Goal: Information Seeking & Learning: Learn about a topic

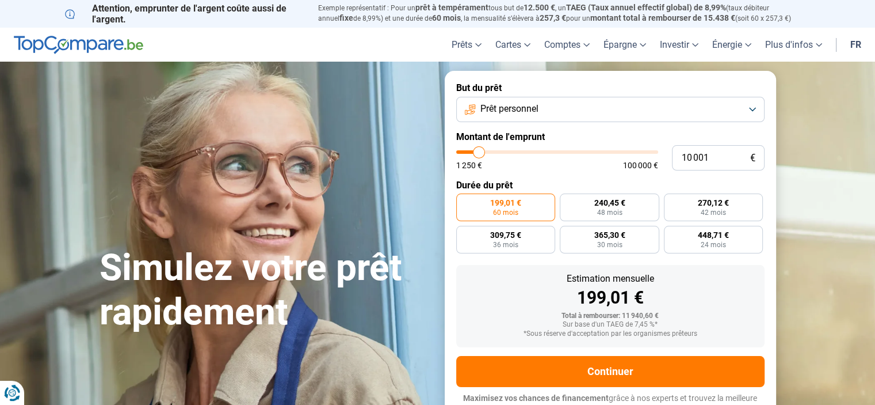
type input "8 500"
type input "8500"
type input "12 500"
type input "12500"
type input "17 250"
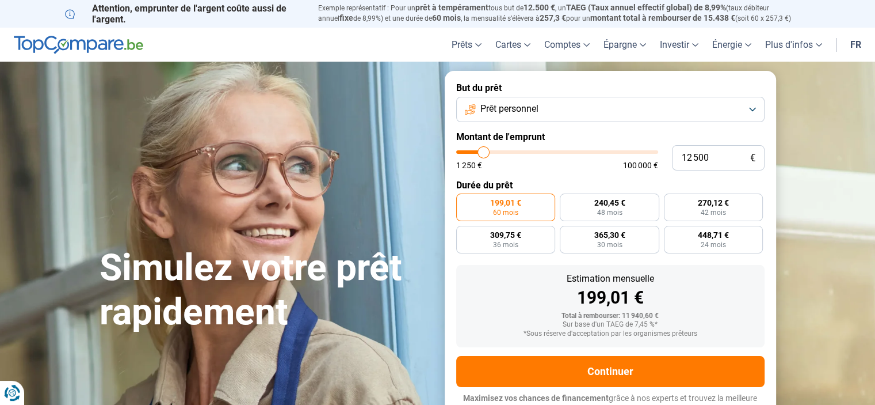
type input "17250"
type input "18 000"
type input "18000"
type input "18 250"
type input "18250"
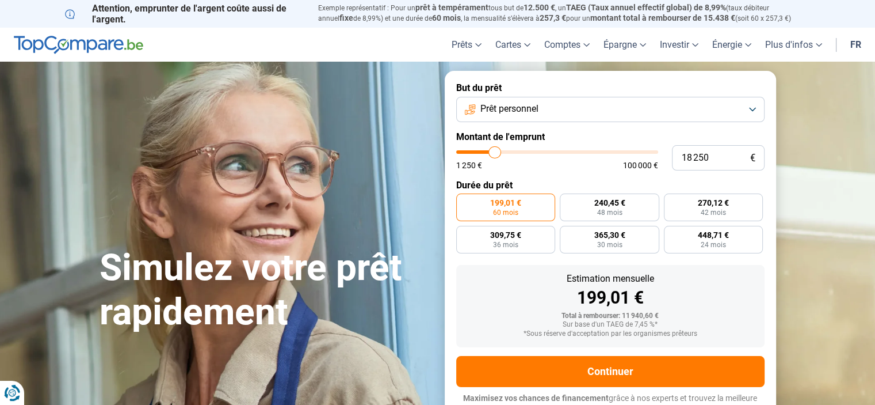
type input "20 000"
type input "20000"
type input "22 000"
type input "22000"
type input "26 250"
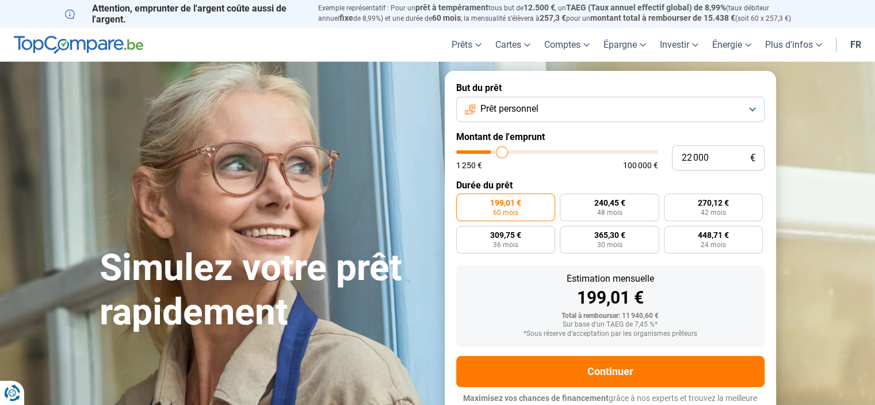
type input "26250"
type input "31 000"
type input "31000"
type input "33 000"
type input "33000"
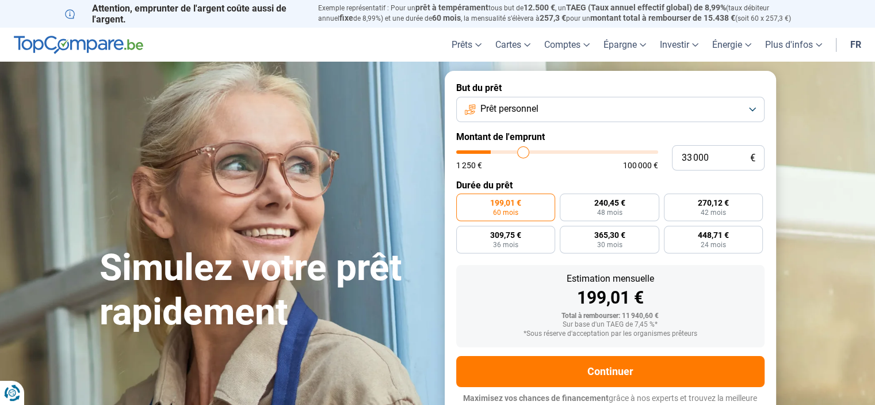
type input "33 750"
type input "33750"
type input "37 000"
type input "37000"
type input "41 500"
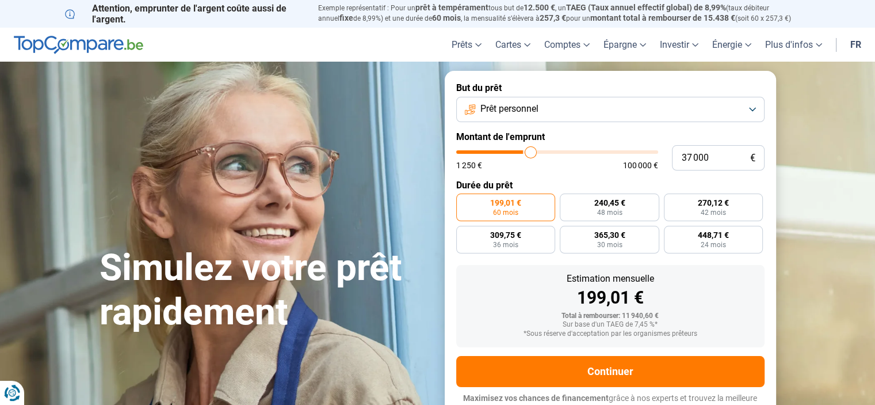
type input "41500"
type input "45 750"
type input "45750"
type input "48 750"
type input "48750"
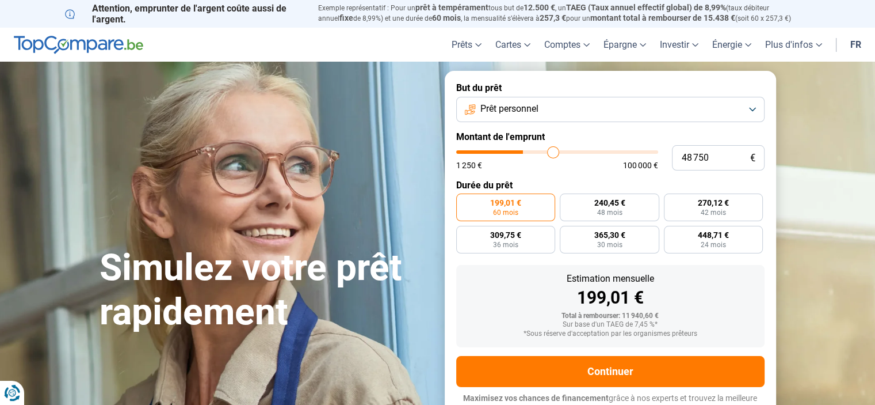
type input "49 750"
type input "49750"
type input "57 750"
type input "57750"
type input "69 750"
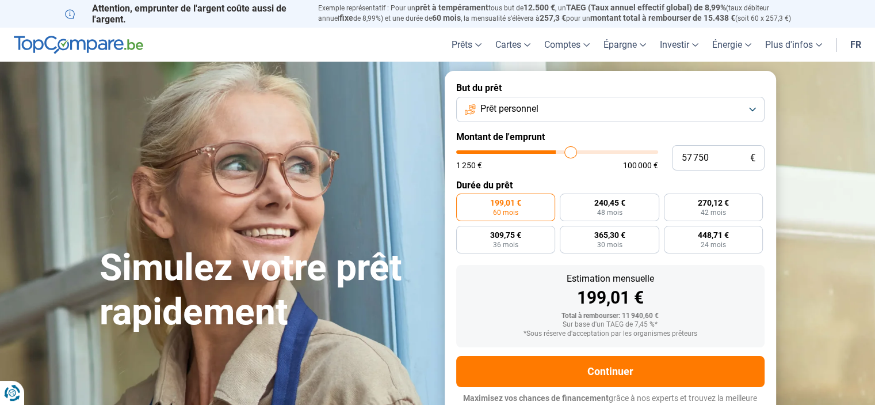
type input "69750"
type input "74 250"
type input "74250"
type input "74 500"
type input "74500"
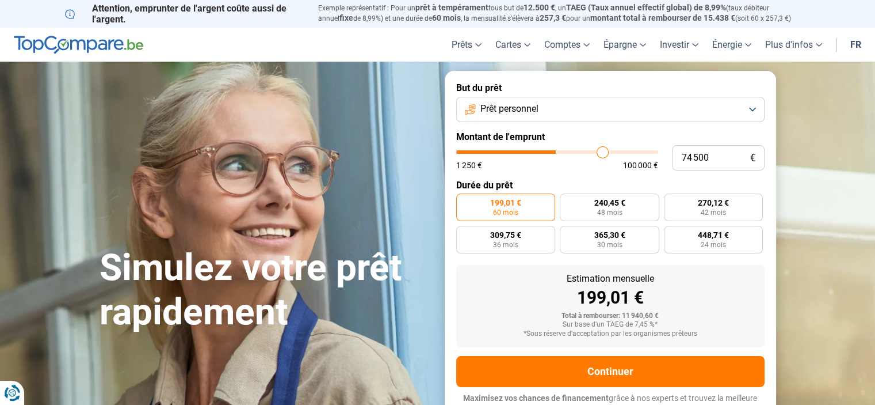
type input "76 000"
type input "76000"
type input "78 000"
type input "78000"
type input "80 750"
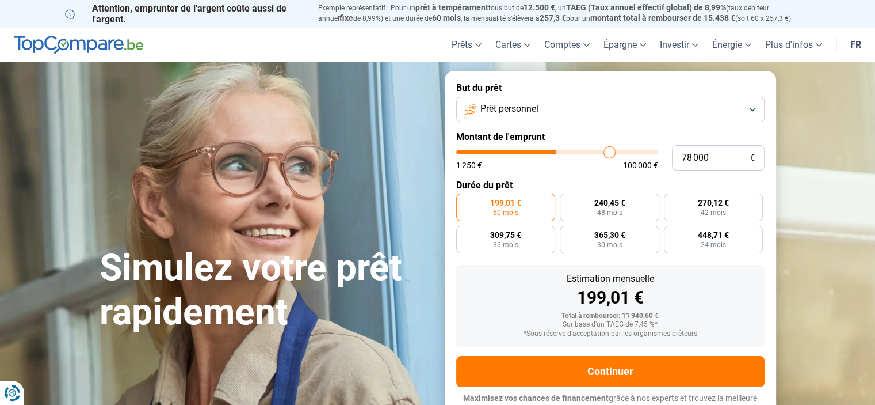
type input "80750"
type input "83 250"
type input "83250"
type input "83 750"
type input "83750"
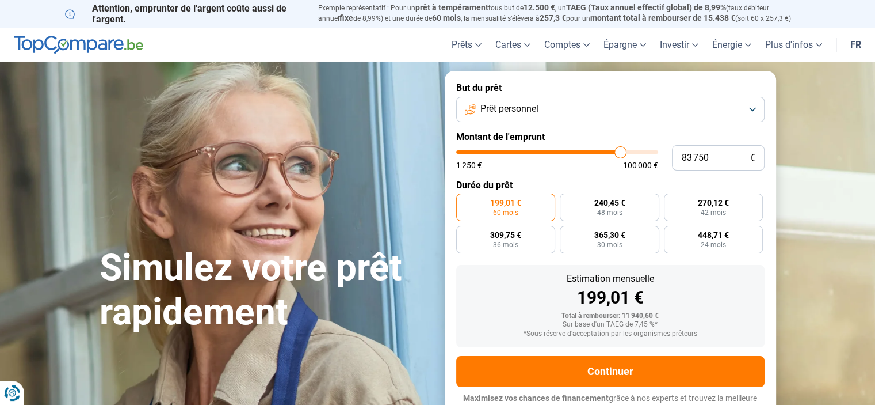
type input "84 500"
type input "84500"
type input "87 000"
type input "87000"
type input "88 250"
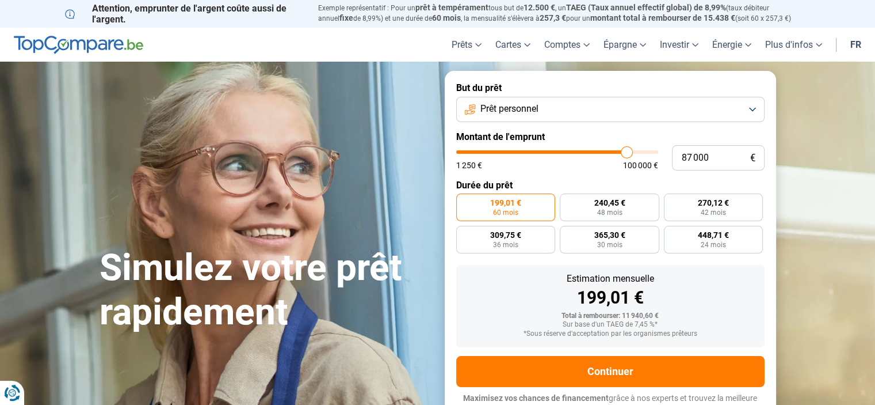
type input "88250"
type input "88 500"
type input "88500"
type input "89 000"
type input "89000"
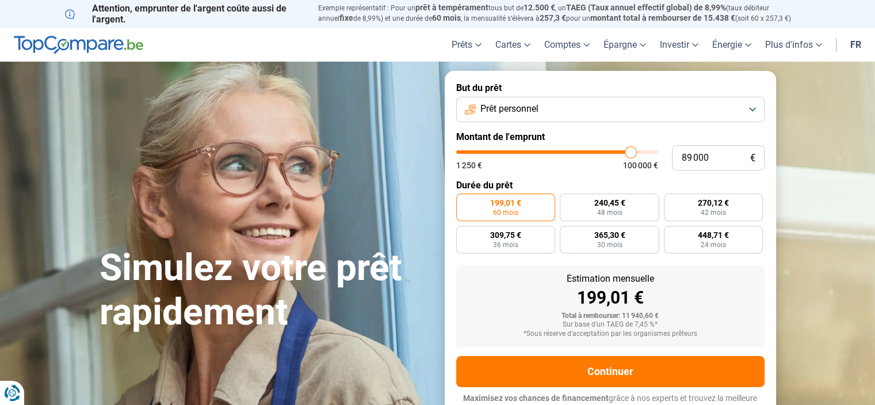
type input "93 250"
type input "93250"
type input "93 750"
type input "93750"
type input "97 750"
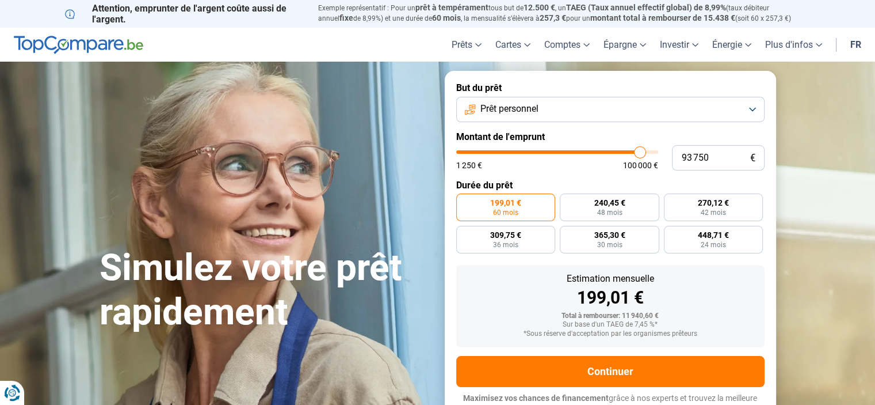
type input "97750"
type input "100 000"
drag, startPoint x: 476, startPoint y: 154, endPoint x: 659, endPoint y: 149, distance: 183.1
type input "100000"
click at [658, 150] on input "range" at bounding box center [557, 151] width 202 height 3
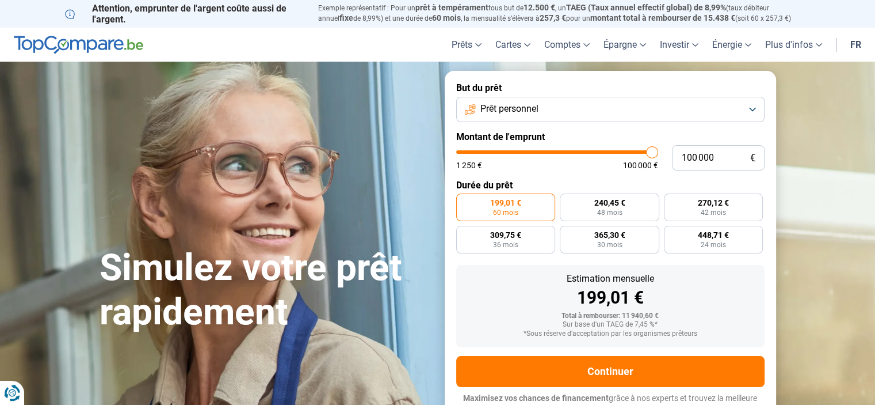
click at [659, 149] on div "100 000 € 1 250 € 100 000 €" at bounding box center [610, 157] width 309 height 25
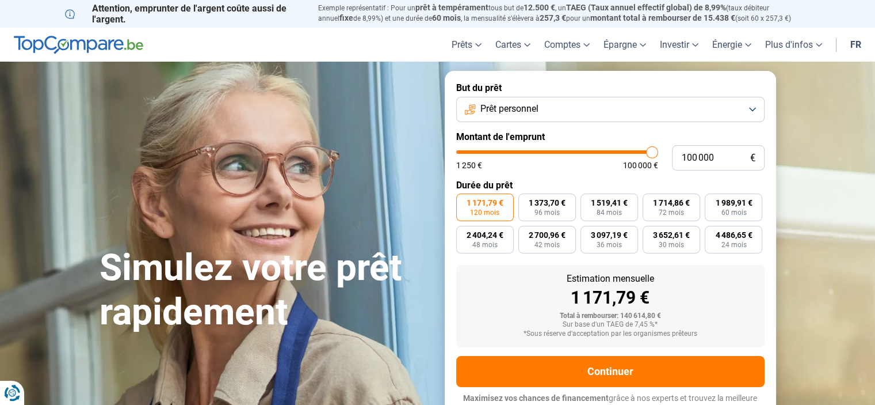
type input "98 000"
type input "98000"
type input "97 500"
type input "97500"
click at [647, 154] on input "range" at bounding box center [557, 151] width 202 height 3
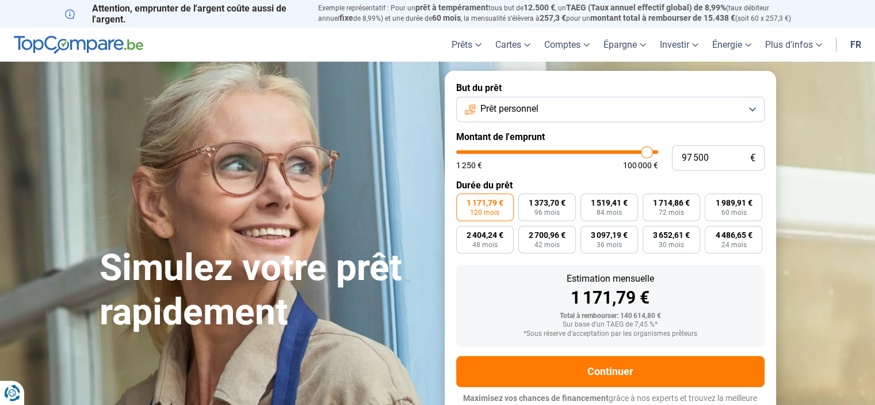
type input "96 250"
type input "96250"
type input "96 000"
type input "96000"
type input "93 750"
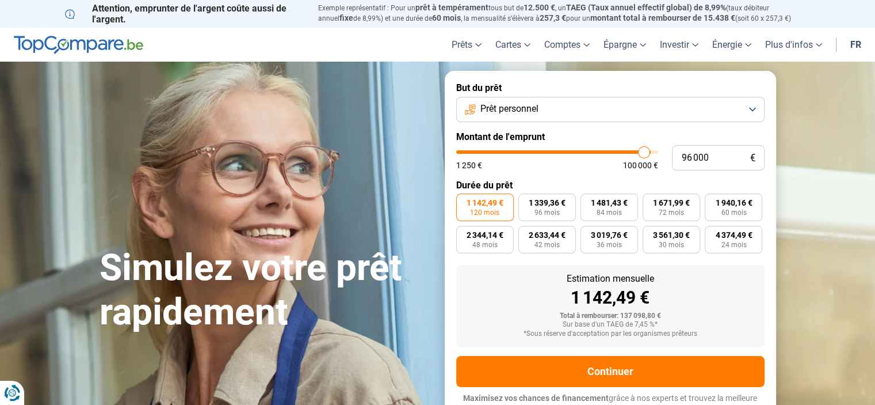
type input "93750"
type input "91 500"
type input "91500"
type input "89 250"
type input "89250"
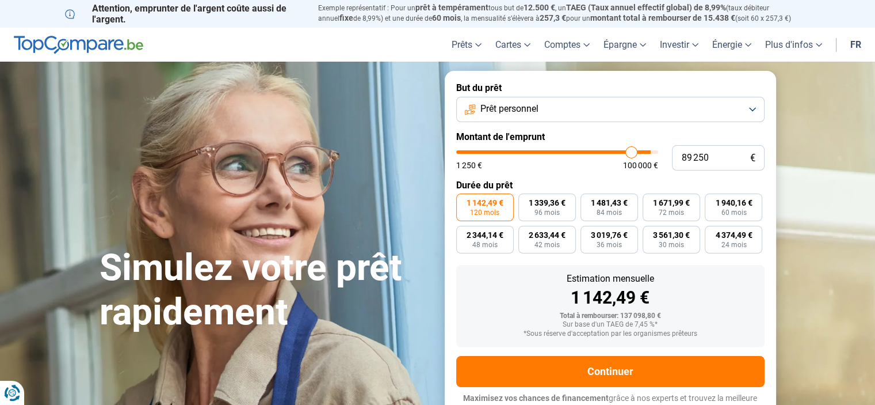
type input "86 750"
type input "86750"
type input "84 250"
type input "84250"
type input "83 250"
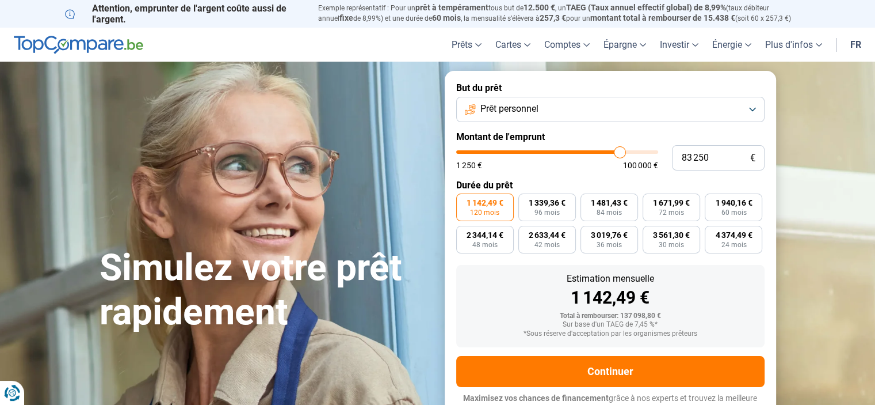
drag, startPoint x: 647, startPoint y: 155, endPoint x: 619, endPoint y: 168, distance: 30.2
type input "83250"
click at [619, 154] on input "range" at bounding box center [557, 151] width 202 height 3
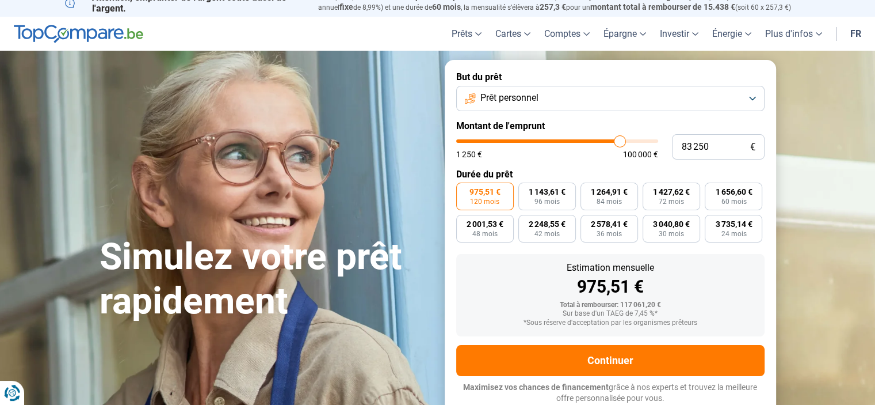
drag, startPoint x: 619, startPoint y: 168, endPoint x: 585, endPoint y: 171, distance: 34.7
click at [585, 171] on form "But du prêt Prêt personnel Montant de l'emprunt 83 250 € 1 250 € 100 000 € Duré…" at bounding box center [611, 237] width 332 height 355
type input "81 000"
type input "81000"
type input "79 750"
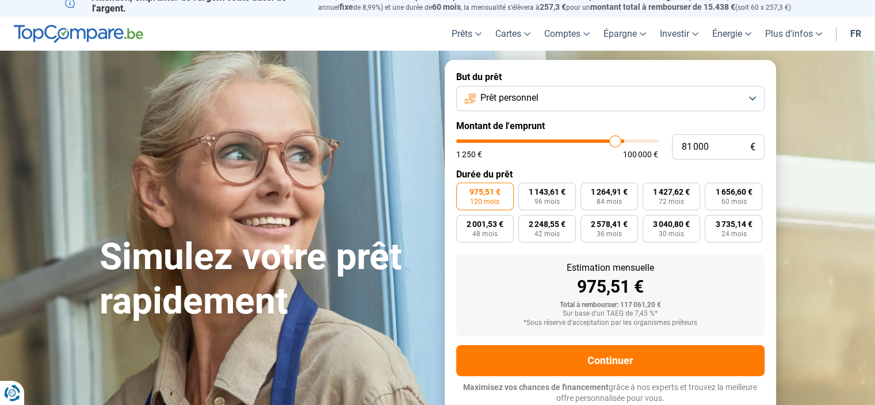
type input "79750"
type input "79 250"
type input "79250"
type input "77 750"
type input "77750"
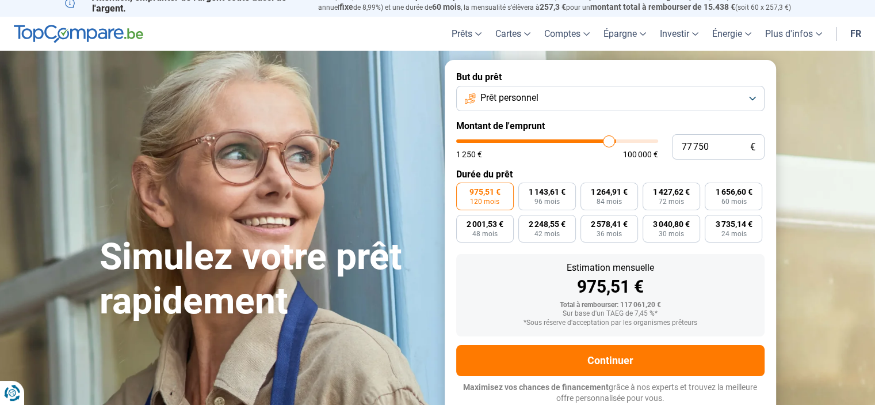
type input "77 000"
type input "77000"
type input "76 750"
drag, startPoint x: 618, startPoint y: 138, endPoint x: 607, endPoint y: 138, distance: 10.9
type input "76750"
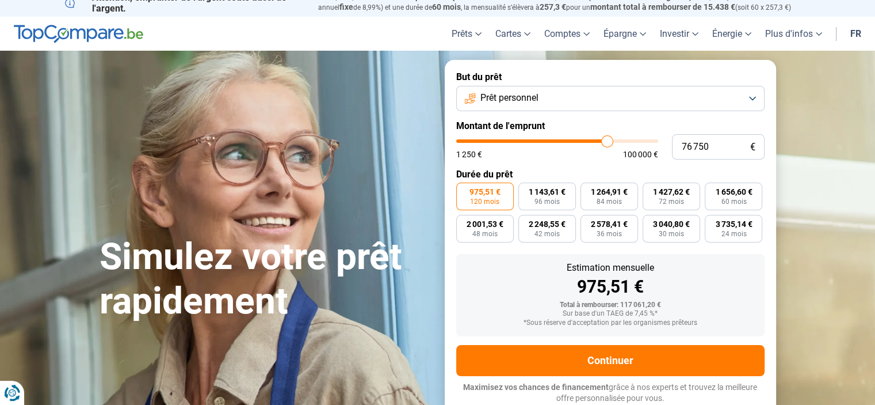
click at [607, 139] on input "range" at bounding box center [557, 140] width 202 height 3
type input "75 500"
type input "75500"
click at [604, 139] on input "range" at bounding box center [557, 140] width 202 height 3
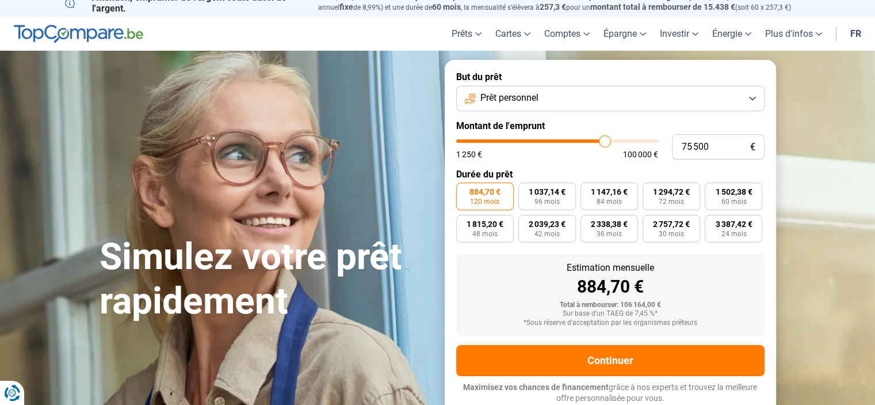
type input "74 250"
type input "74250"
type input "74 000"
type input "74000"
type input "73 500"
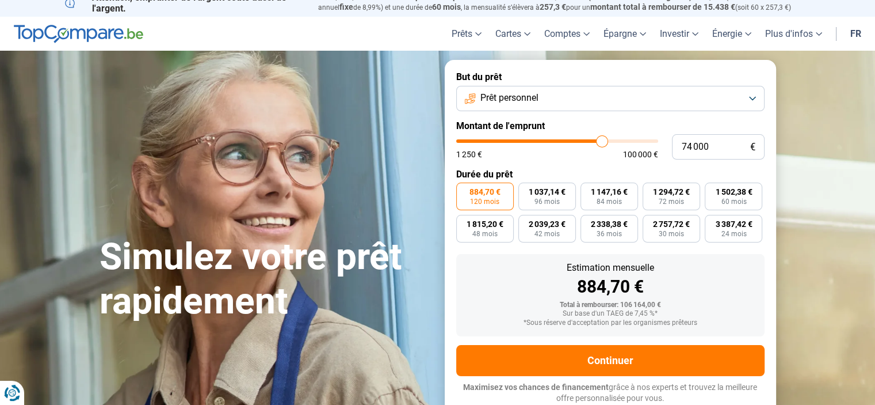
type input "73500"
type input "72 750"
drag, startPoint x: 604, startPoint y: 139, endPoint x: 595, endPoint y: 143, distance: 10.6
type input "70750"
click at [596, 142] on input "range" at bounding box center [557, 140] width 202 height 3
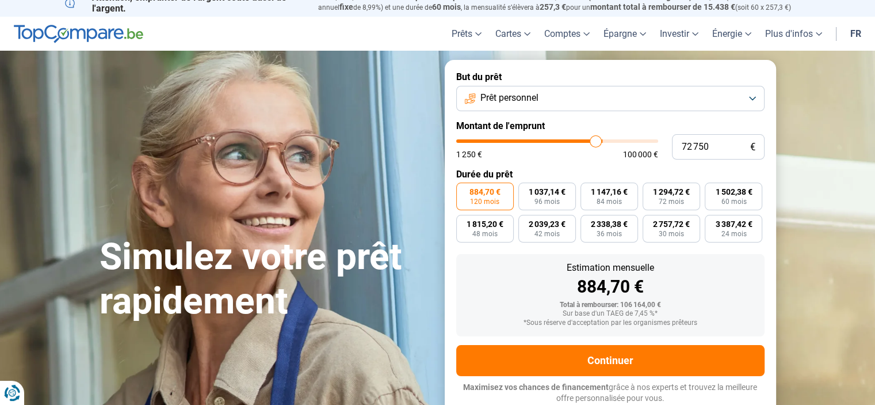
type input "70 250"
type input "70250"
click at [595, 143] on input "range" at bounding box center [557, 140] width 202 height 3
type input "70 500"
type input "70500"
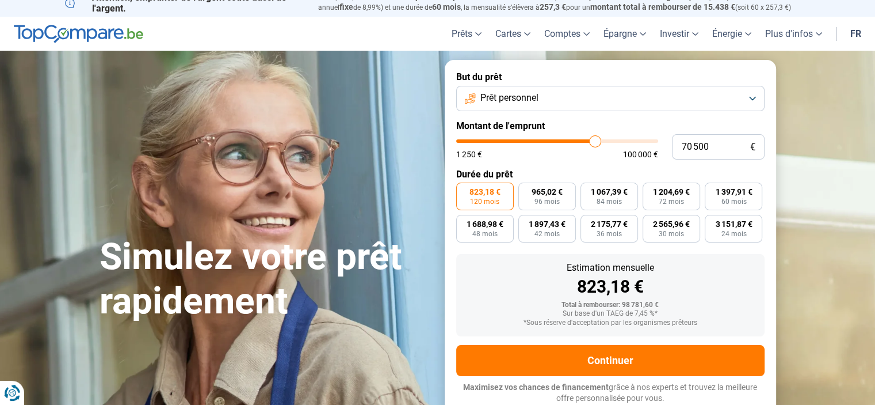
type input "81 000"
type input "81000"
type input "85 000"
type input "85000"
type input "85 500"
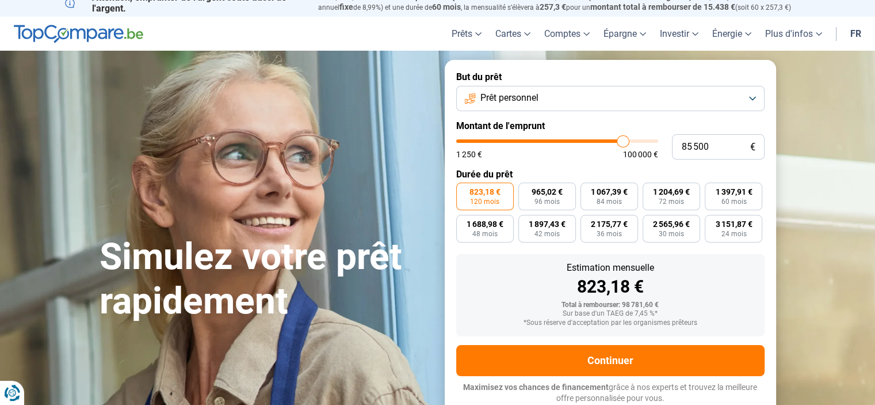
type input "85500"
type input "84 000"
type input "84000"
type input "81 750"
type input "81750"
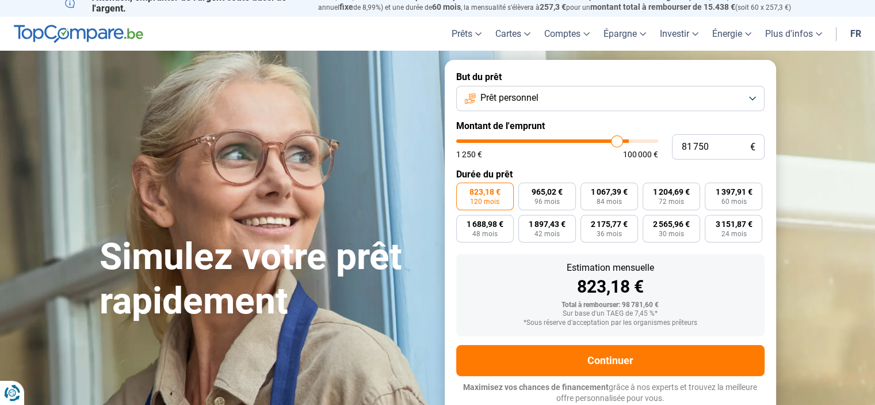
type input "80 750"
type input "80750"
type input "79 750"
drag, startPoint x: 595, startPoint y: 143, endPoint x: 612, endPoint y: 135, distance: 19.6
type input "79750"
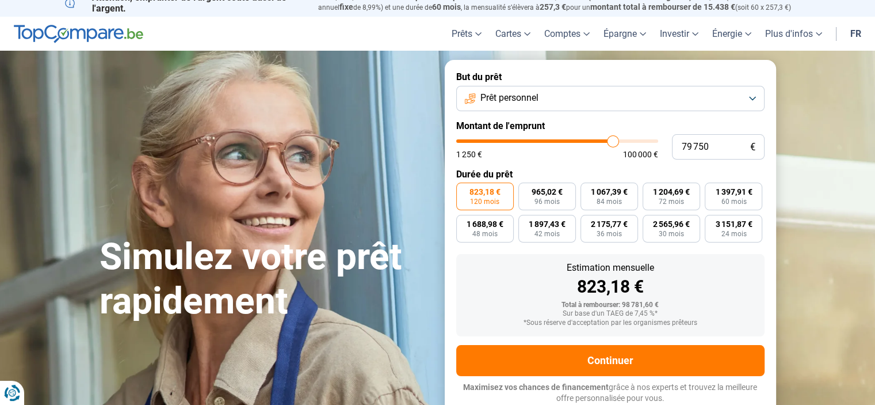
click at [612, 139] on input "range" at bounding box center [557, 140] width 202 height 3
type input "78 750"
type input "78750"
type input "78 250"
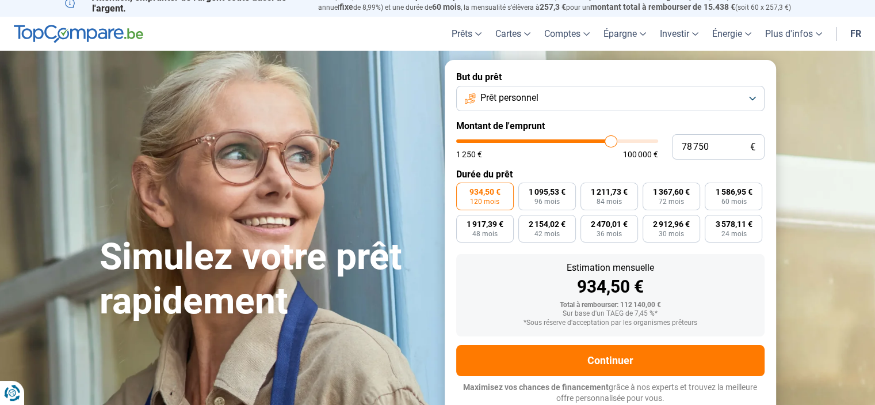
type input "78250"
type input "77 500"
type input "77500"
type input "76 500"
type input "76500"
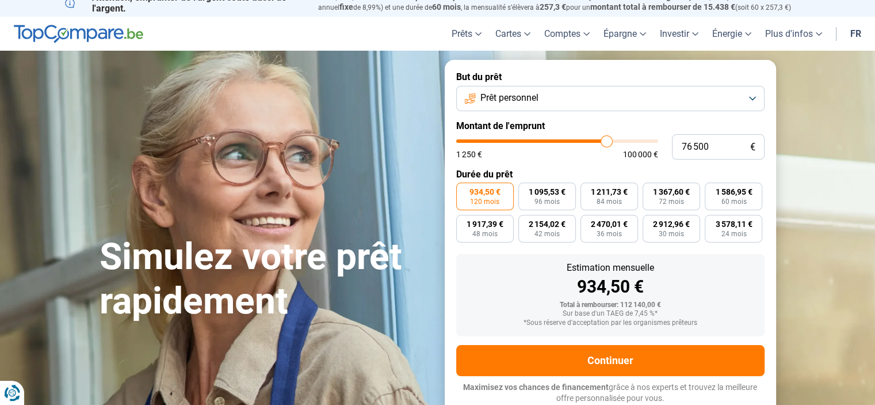
type input "74 750"
type input "74750"
type input "72 250"
type input "72250"
type input "71 000"
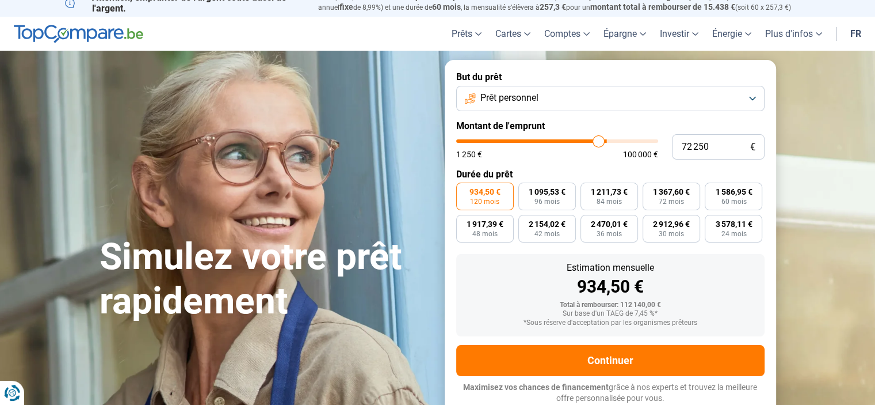
type input "71000"
type input "69 750"
type input "69750"
type input "61 750"
type input "61750"
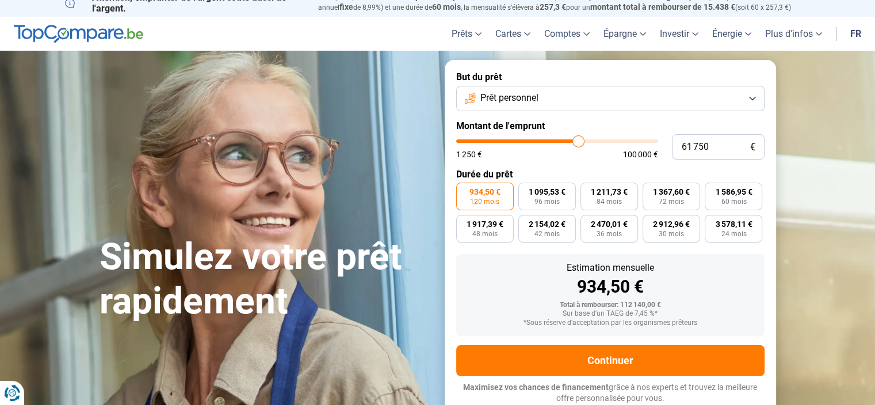
type input "66 250"
type input "66250"
type input "67 000"
type input "67000"
type input "68 500"
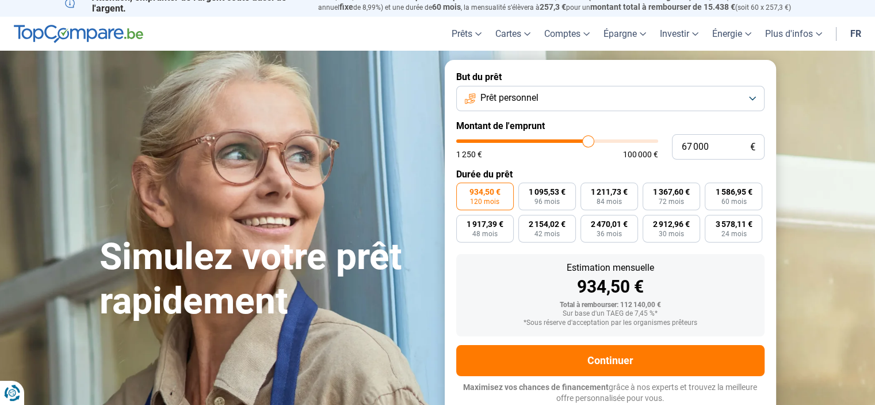
type input "68500"
type input "69 500"
type input "69500"
type input "69 750"
type input "69750"
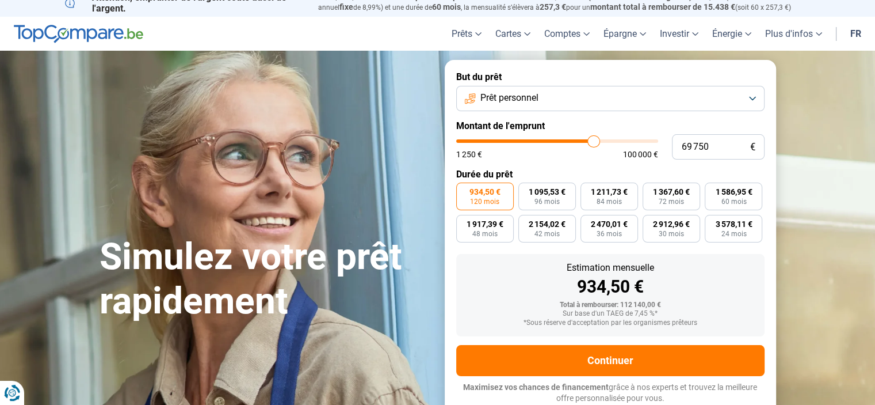
type input "70 000"
drag, startPoint x: 611, startPoint y: 144, endPoint x: 594, endPoint y: 151, distance: 17.9
type input "70000"
click at [594, 143] on input "range" at bounding box center [557, 140] width 202 height 3
drag, startPoint x: 594, startPoint y: 151, endPoint x: 602, endPoint y: 151, distance: 8.1
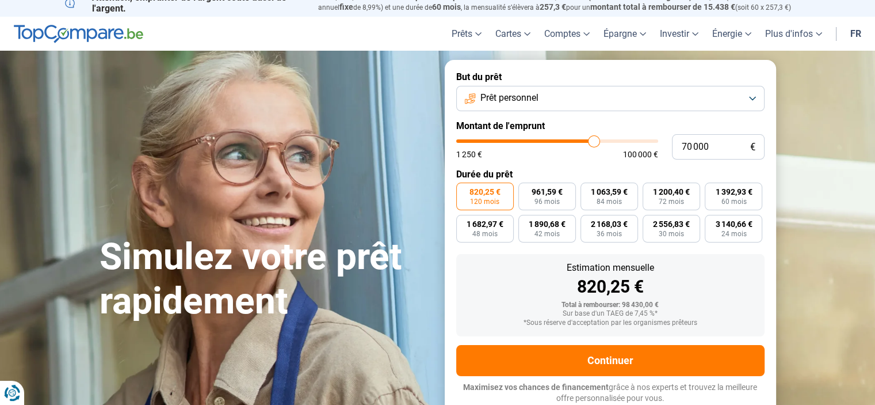
click at [600, 151] on div "1 250 € 100 000 €" at bounding box center [557, 154] width 202 height 8
click at [602, 151] on div "1 250 € 100 000 €" at bounding box center [557, 154] width 202 height 8
click at [603, 151] on div "1 250 € 100 000 €" at bounding box center [557, 154] width 202 height 8
type input "75 000"
type input "75000"
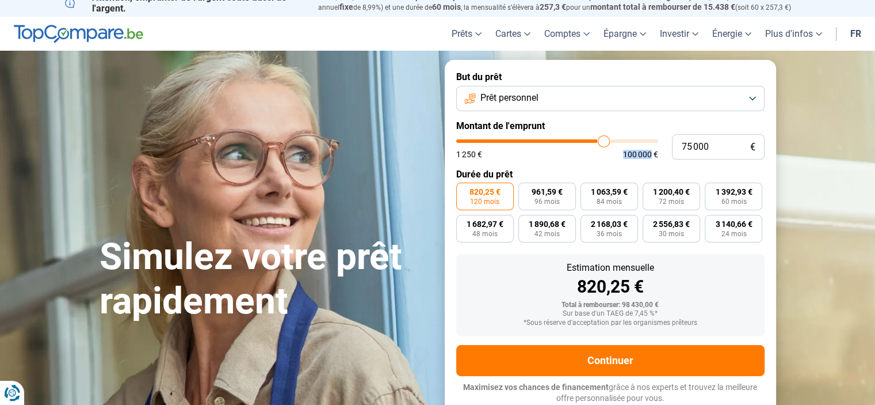
click at [604, 142] on input "range" at bounding box center [557, 140] width 202 height 3
click at [604, 140] on input "range" at bounding box center [557, 140] width 202 height 3
type input "83 000"
type input "83000"
type input "89 750"
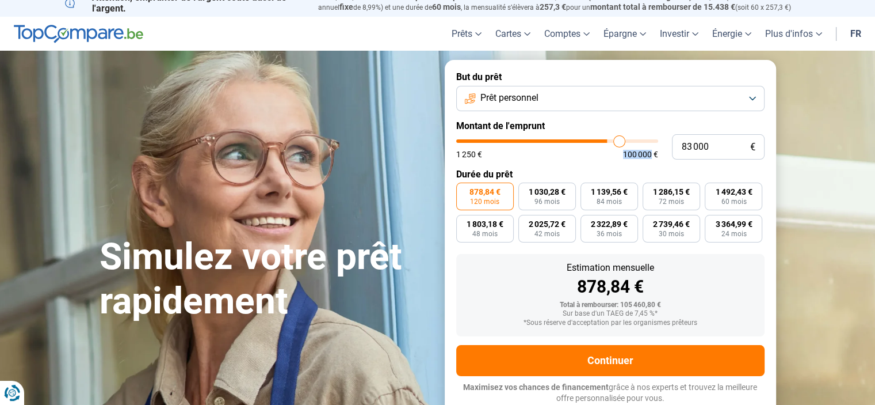
type input "89750"
type input "94 250"
type input "94250"
type input "94 750"
type input "94750"
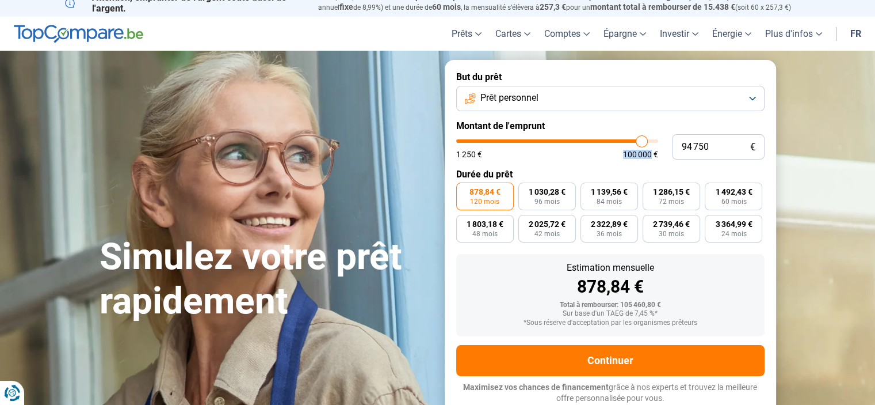
type input "95 250"
type input "95250"
type input "96 000"
type input "96000"
type input "96 750"
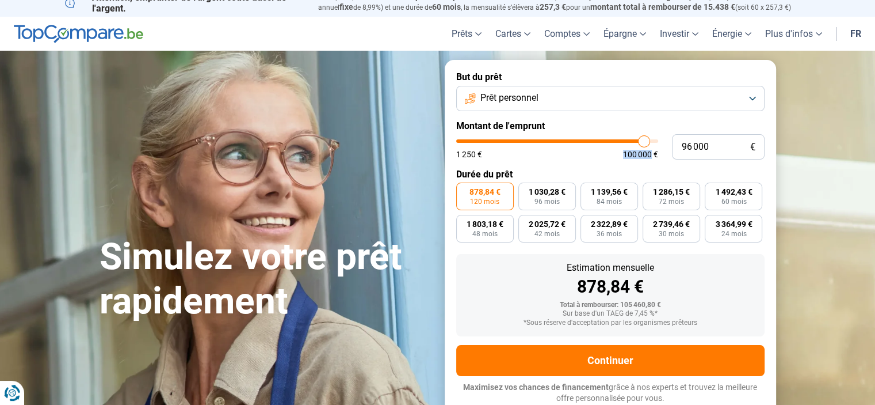
type input "96750"
type input "97 250"
type input "97250"
type input "99 250"
type input "99250"
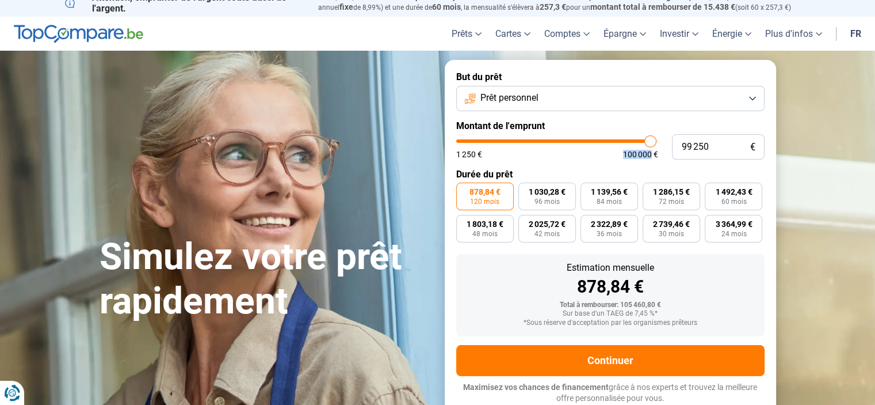
type input "100 000"
drag, startPoint x: 606, startPoint y: 140, endPoint x: 664, endPoint y: 149, distance: 58.9
type input "100000"
click at [658, 143] on input "range" at bounding box center [557, 140] width 202 height 3
click at [664, 149] on div "100 000 € 1 250 € 100 000 €" at bounding box center [610, 146] width 309 height 25
